Goal: Check status: Check status

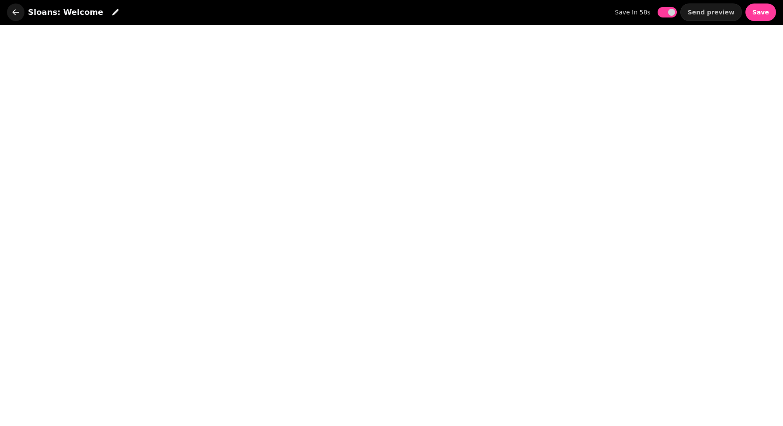
click at [14, 14] on icon "button" at bounding box center [15, 12] width 9 height 9
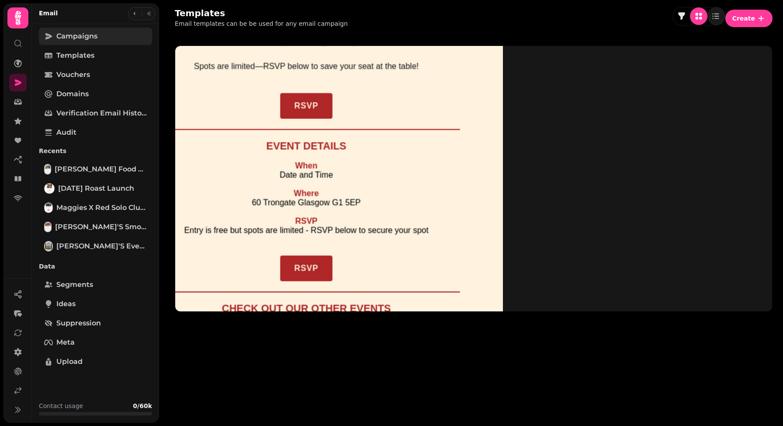
click at [82, 40] on span "Campaigns" at bounding box center [76, 36] width 41 height 10
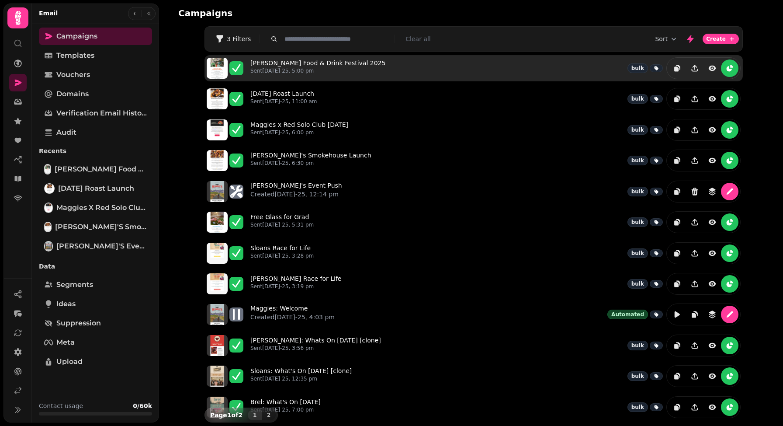
click at [385, 74] on div "[PERSON_NAME] Food & Drink Festival 2025 Sent [DATE]-25, 5:00 pm bulk" at bounding box center [495, 68] width 490 height 22
click at [355, 66] on link "[PERSON_NAME] Food & Drink Festival 2025 Sent [DATE]-25, 5:00 pm" at bounding box center [317, 68] width 135 height 19
